Goal: Task Accomplishment & Management: Use online tool/utility

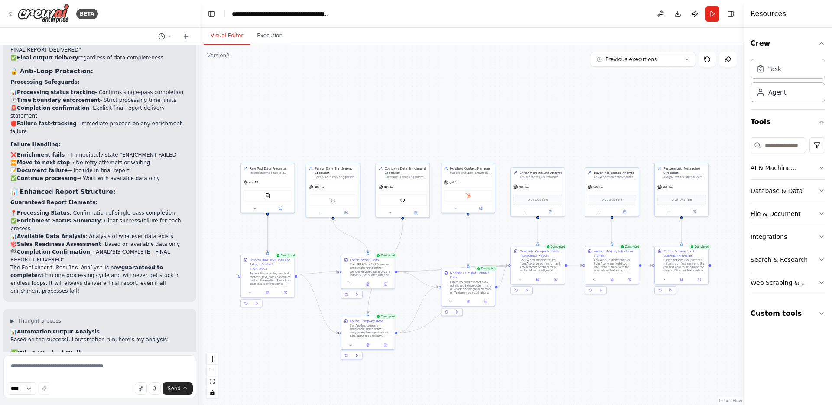
click at [347, 15] on header "**********" at bounding box center [471, 14] width 543 height 28
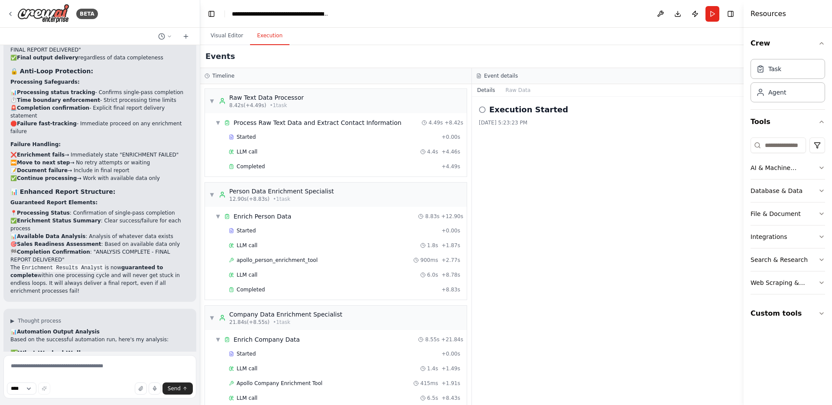
click at [264, 42] on button "Execution" at bounding box center [269, 36] width 39 height 18
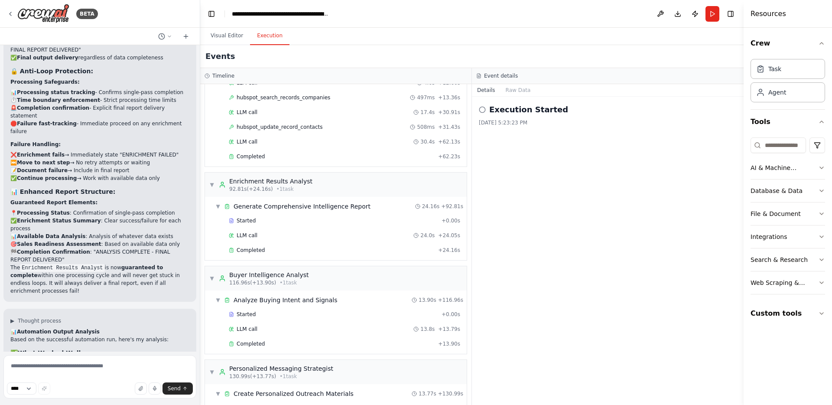
scroll to position [490, 0]
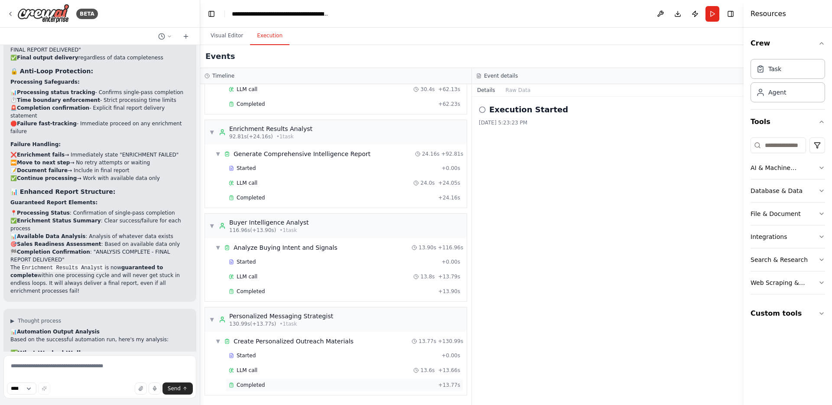
click at [273, 386] on div "Completed" at bounding box center [332, 384] width 206 height 7
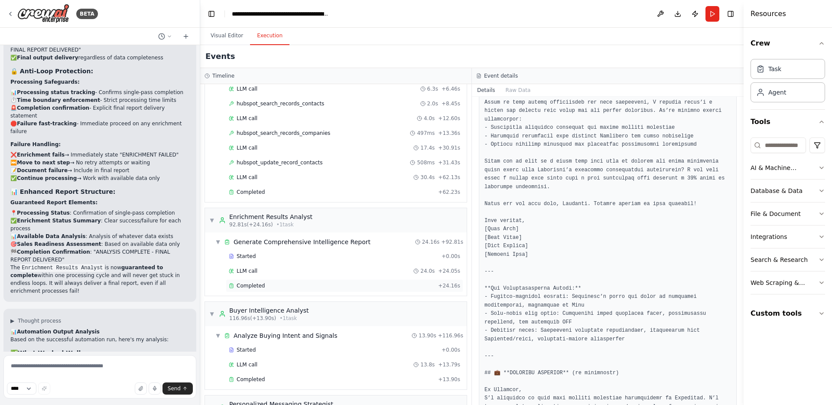
scroll to position [389, 0]
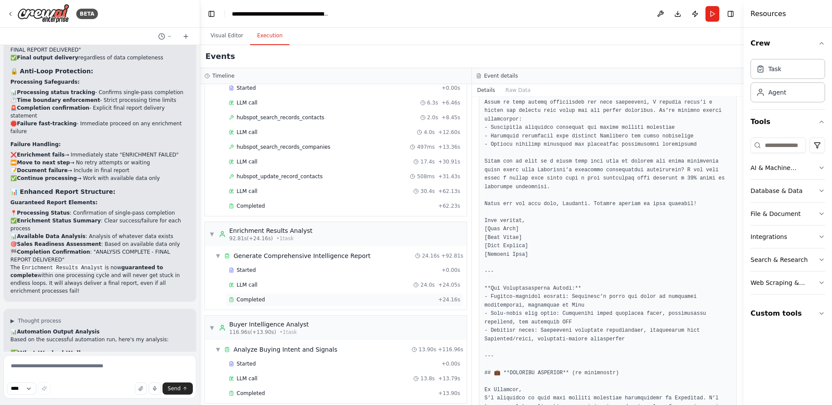
click at [260, 299] on span "Completed" at bounding box center [251, 299] width 28 height 7
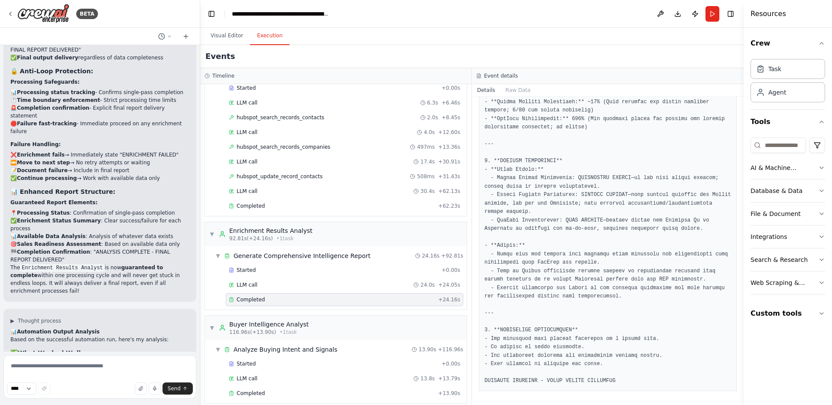
scroll to position [490, 0]
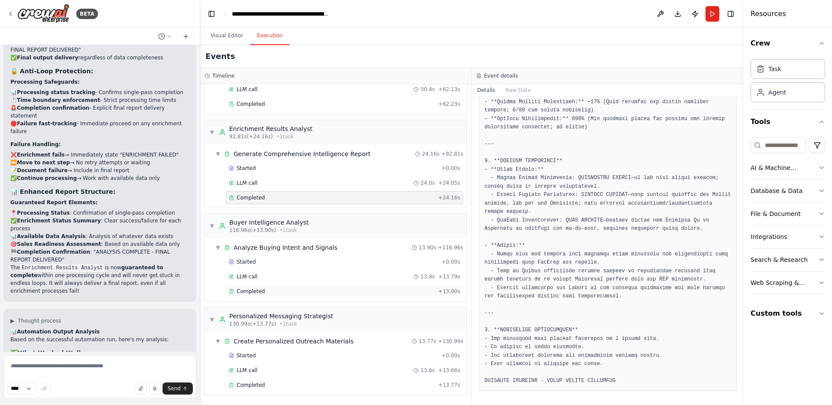
click at [264, 289] on div "Completed" at bounding box center [332, 291] width 206 height 7
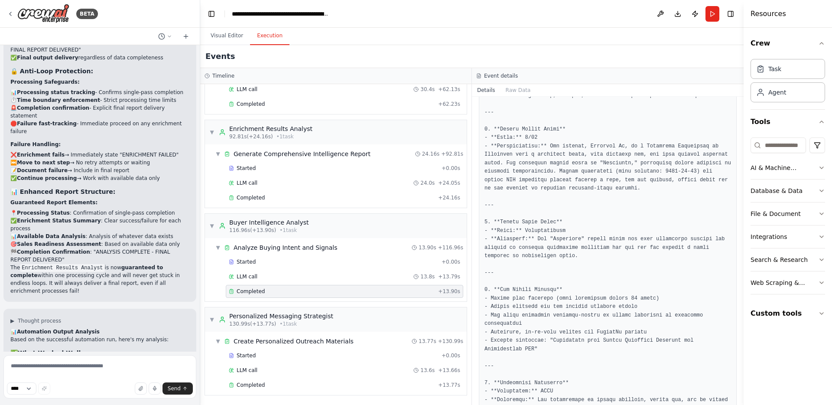
scroll to position [0, 0]
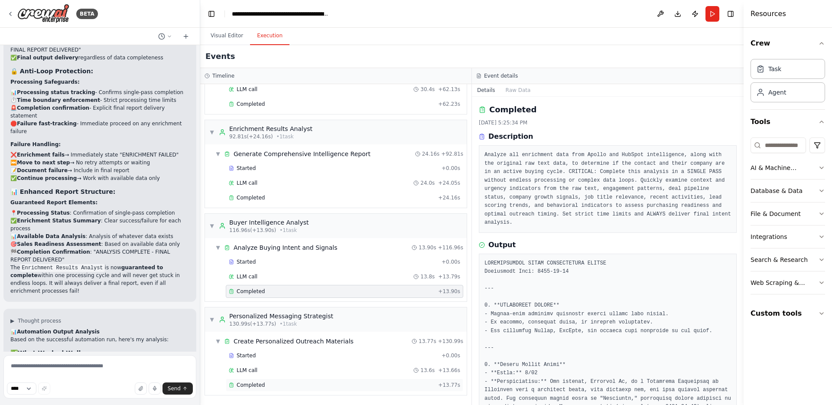
click at [264, 383] on div "Completed" at bounding box center [332, 384] width 206 height 7
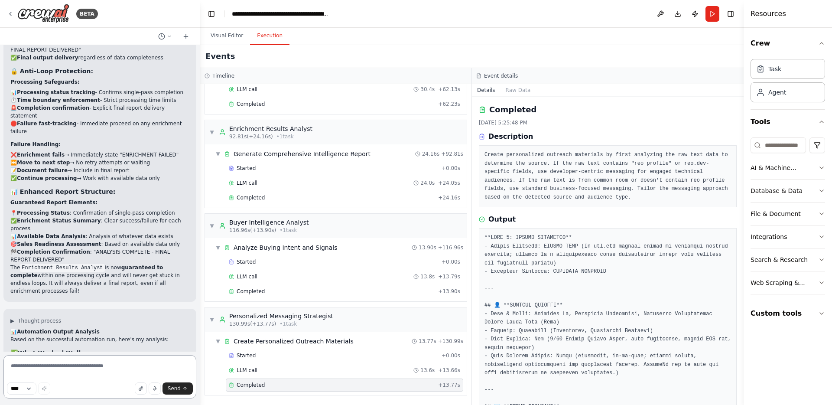
click at [117, 372] on textarea at bounding box center [99, 376] width 193 height 43
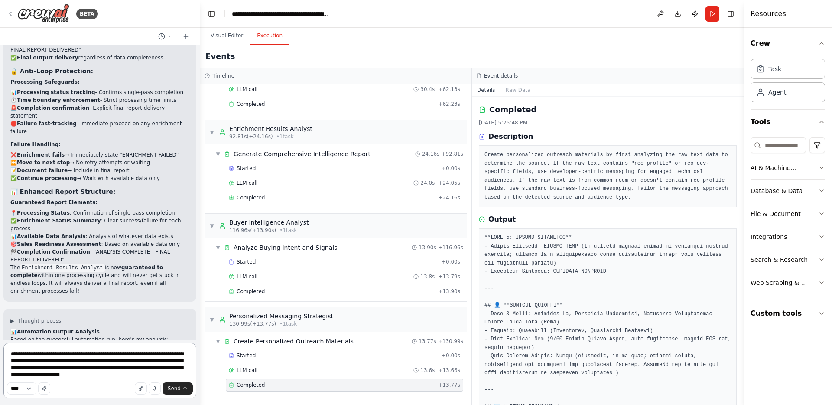
type textarea "**********"
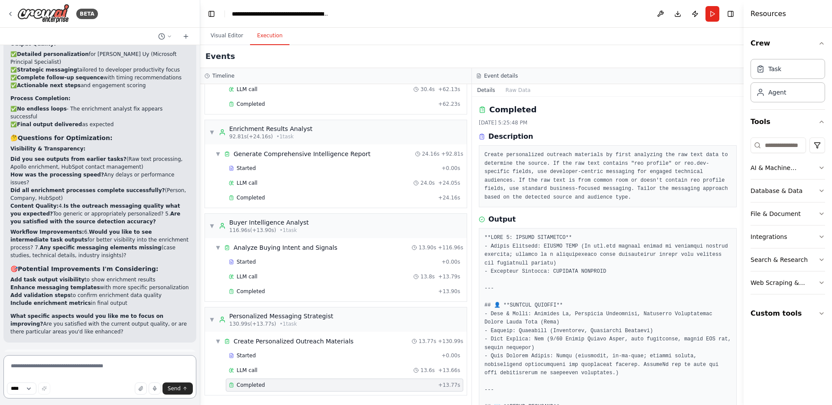
scroll to position [24801, 0]
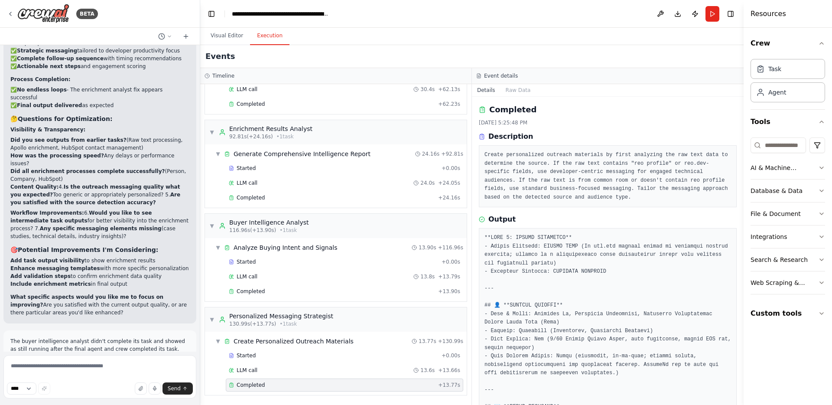
drag, startPoint x: 162, startPoint y: 334, endPoint x: 12, endPoint y: 306, distance: 152.0
copy p "The source detection in the personalized messaging status was incorrect for the…"
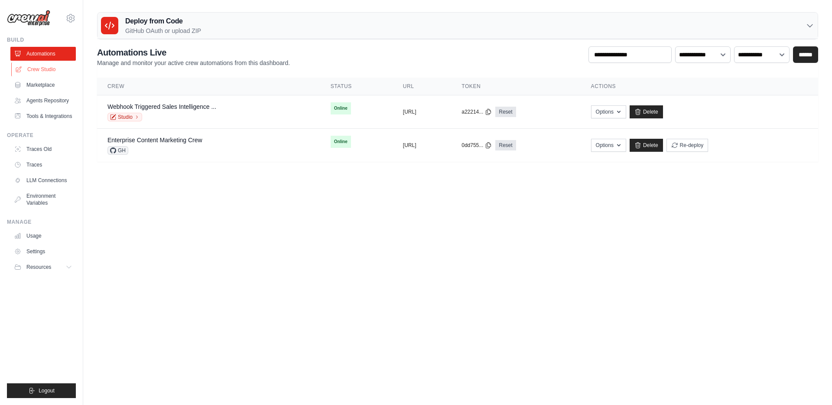
click at [39, 68] on link "Crew Studio" at bounding box center [43, 69] width 65 height 14
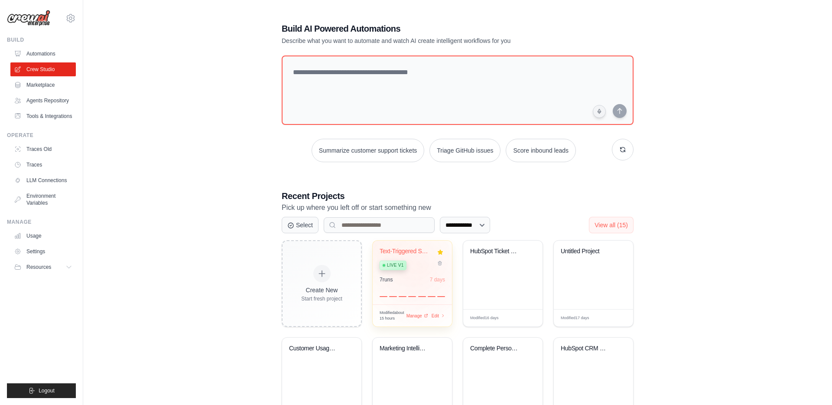
click at [422, 267] on div "Live v1" at bounding box center [406, 265] width 52 height 12
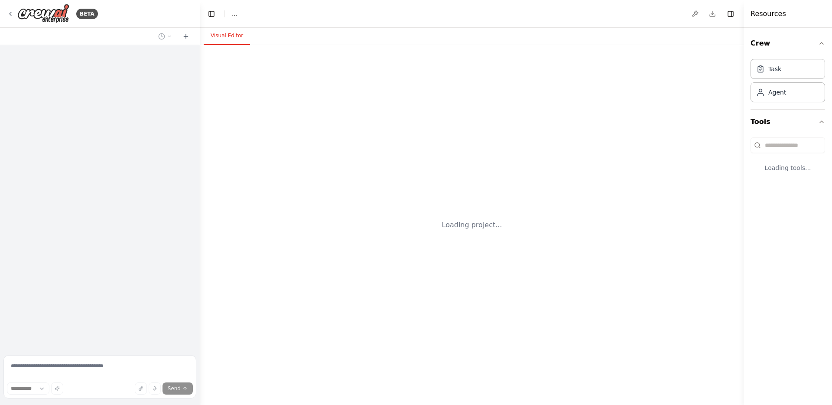
select select "****"
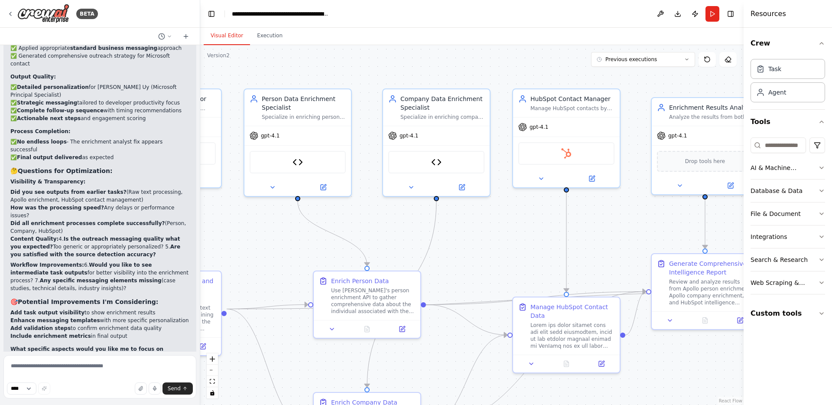
scroll to position [24749, 0]
click at [94, 370] on textarea at bounding box center [99, 376] width 193 height 43
paste textarea "**********"
type textarea "**********"
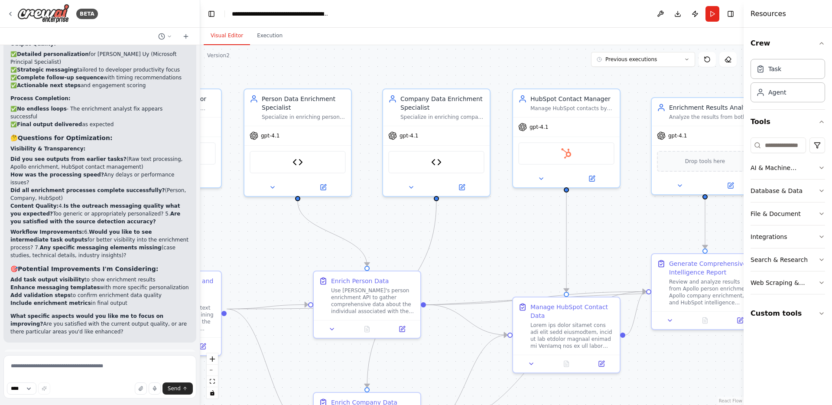
scroll to position [24830, 0]
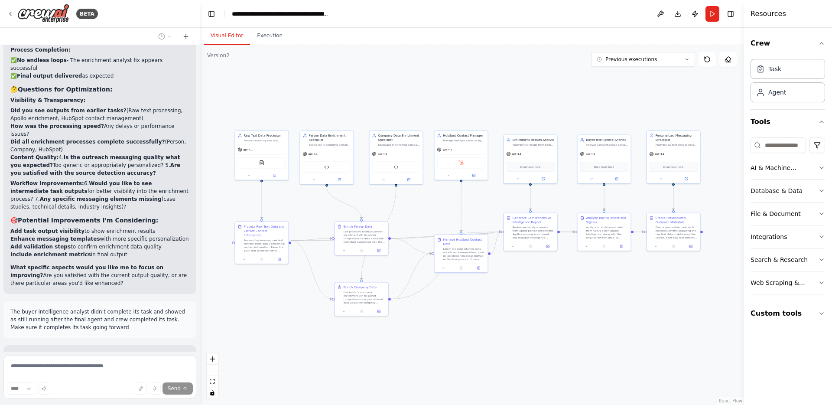
drag, startPoint x: 540, startPoint y: 356, endPoint x: 490, endPoint y: 357, distance: 50.7
click at [490, 357] on div ".deletable-edge-delete-btn { width: 20px; height: 20px; border: 0px solid #ffff…" at bounding box center [471, 225] width 543 height 360
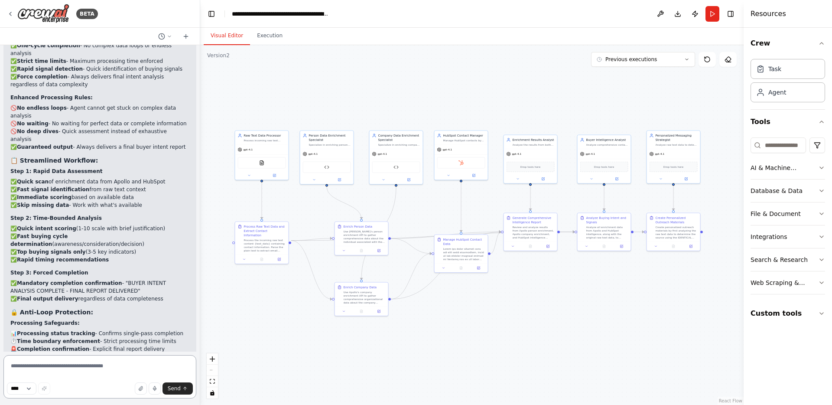
scroll to position [25374, 0]
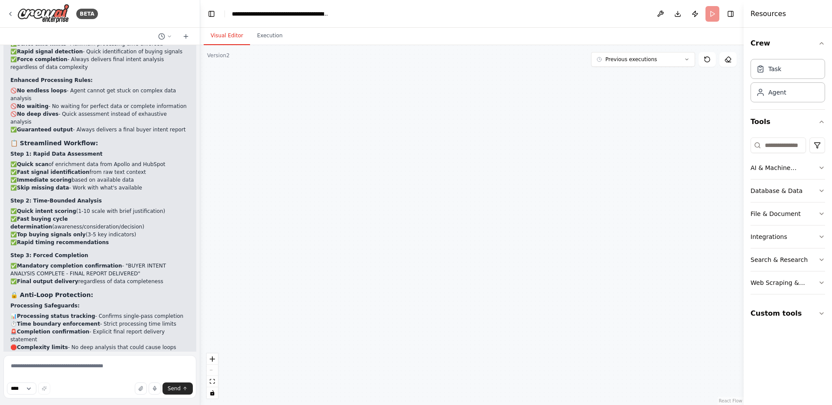
scroll to position [25311, 0]
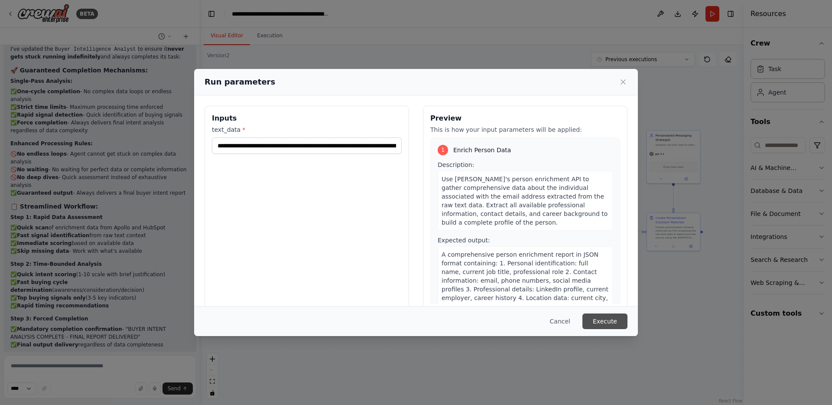
click at [597, 318] on button "Execute" at bounding box center [604, 321] width 45 height 16
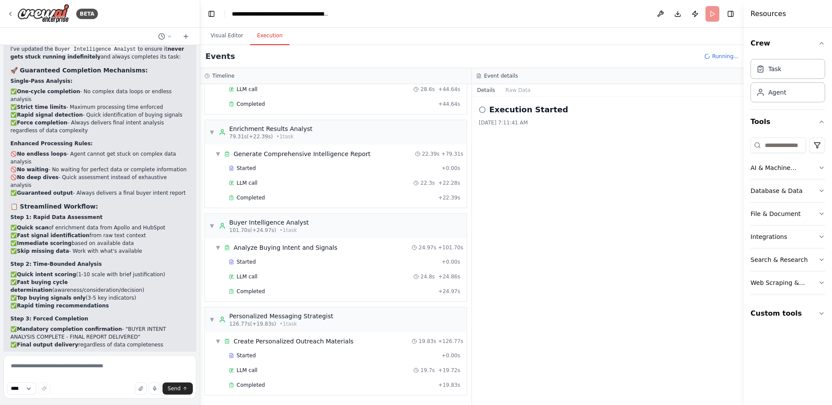
scroll to position [25374, 0]
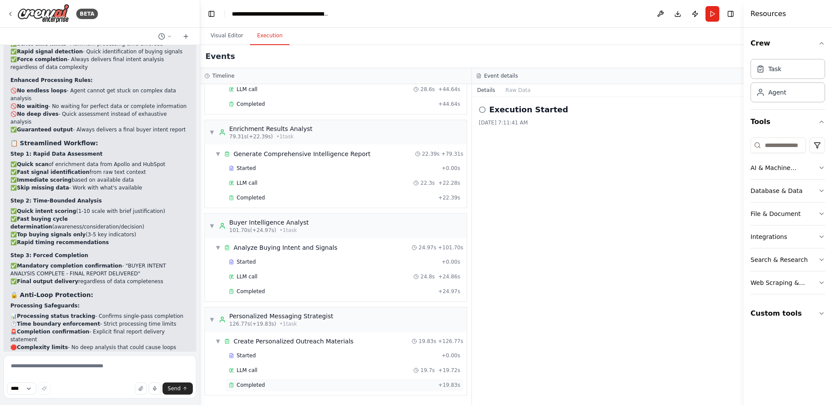
click at [265, 383] on div "Completed" at bounding box center [332, 384] width 206 height 7
